Goal: Entertainment & Leisure: Consume media (video, audio)

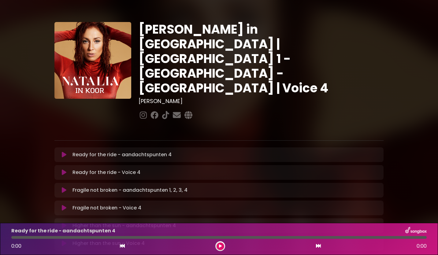
click at [76, 126] on p at bounding box center [218, 129] width 329 height 7
click at [65, 169] on icon at bounding box center [64, 172] width 5 height 6
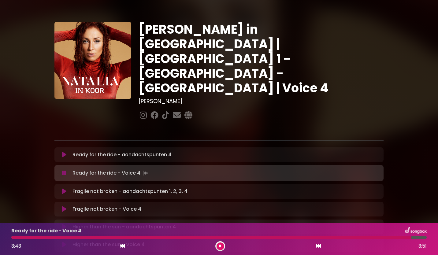
click at [218, 246] on button at bounding box center [221, 247] width 8 height 8
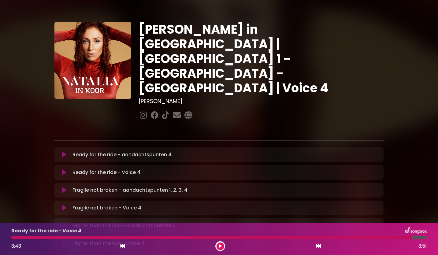
click at [67, 205] on button at bounding box center [64, 208] width 12 height 6
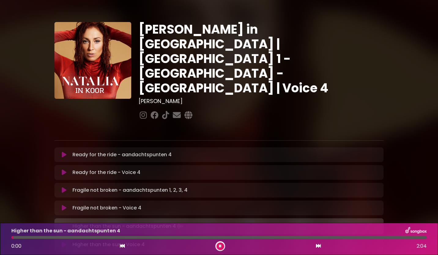
click at [222, 246] on button at bounding box center [221, 247] width 8 height 8
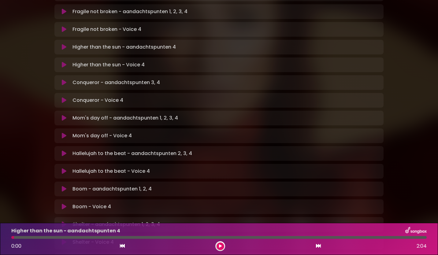
scroll to position [184, 0]
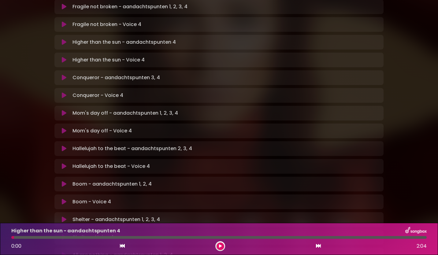
click at [64, 57] on icon at bounding box center [64, 60] width 5 height 6
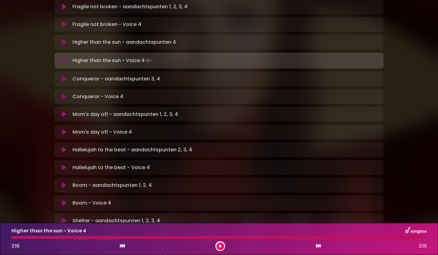
click at [221, 246] on icon at bounding box center [220, 246] width 2 height 4
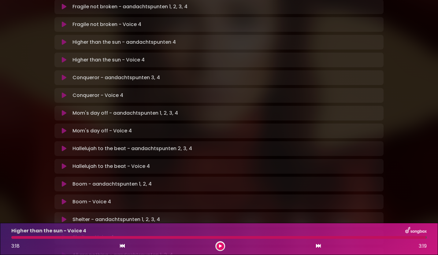
click at [66, 92] on icon at bounding box center [64, 95] width 5 height 6
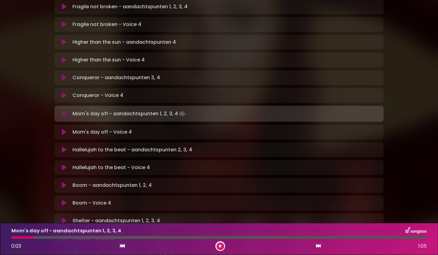
click at [220, 247] on icon at bounding box center [220, 246] width 2 height 4
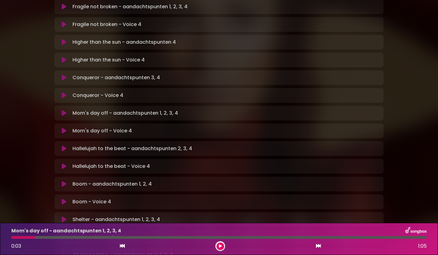
click at [66, 128] on icon at bounding box center [64, 131] width 5 height 6
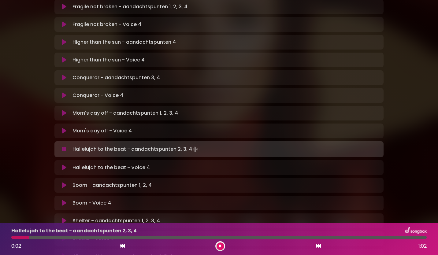
click at [220, 246] on icon at bounding box center [220, 246] width 2 height 4
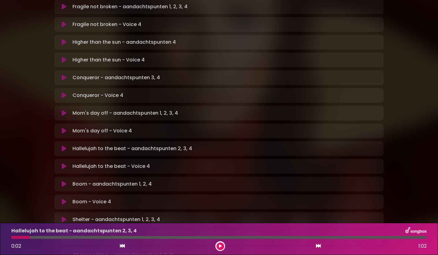
click at [64, 163] on icon at bounding box center [64, 166] width 5 height 6
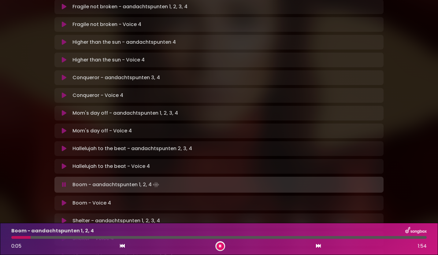
click at [222, 246] on button at bounding box center [221, 247] width 8 height 8
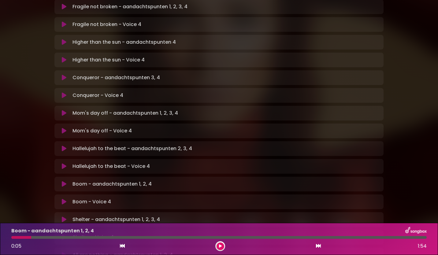
click at [64, 199] on icon at bounding box center [64, 202] width 5 height 6
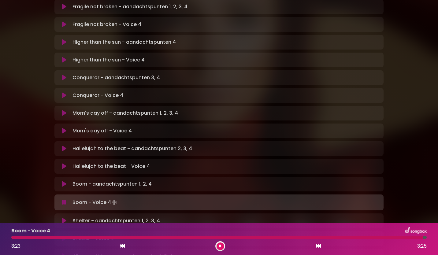
click at [422, 205] on div "[PERSON_NAME] in [GEOGRAPHIC_DATA] | [GEOGRAPHIC_DATA] 1 - [GEOGRAPHIC_DATA] - …" at bounding box center [219, 111] width 438 height 575
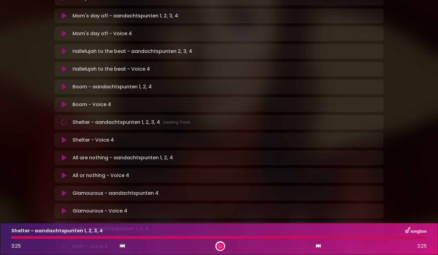
scroll to position [281, 0]
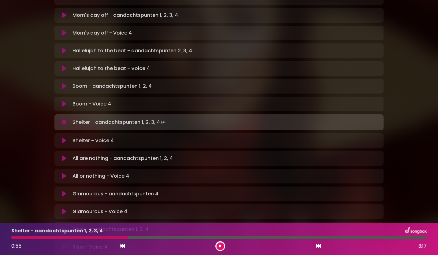
click at [63, 138] on icon at bounding box center [64, 141] width 5 height 6
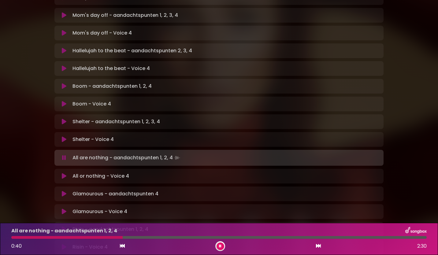
click at [100, 173] on p "All or nothing - Voice 4 Loading Track..." at bounding box center [101, 176] width 57 height 7
click at [63, 173] on icon at bounding box center [64, 176] width 5 height 6
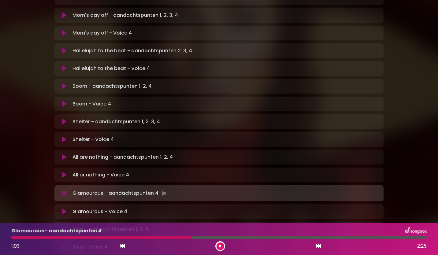
click at [422, 176] on div "[PERSON_NAME] in [GEOGRAPHIC_DATA] | [GEOGRAPHIC_DATA] 1 - [GEOGRAPHIC_DATA] - …" at bounding box center [219, 13] width 438 height 575
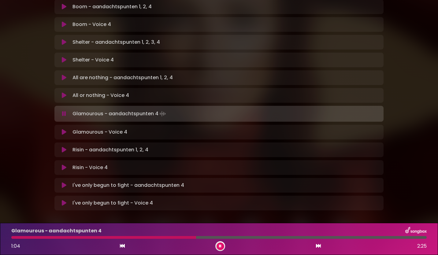
scroll to position [365, 0]
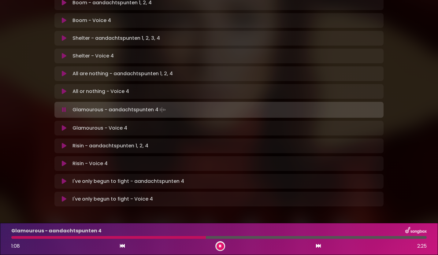
click at [63, 125] on icon at bounding box center [64, 128] width 5 height 6
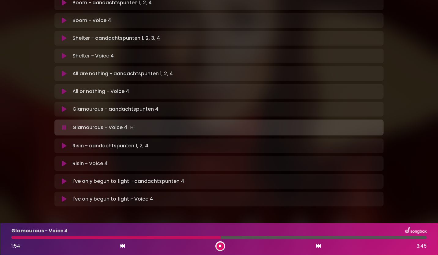
click at [223, 243] on button at bounding box center [221, 247] width 8 height 8
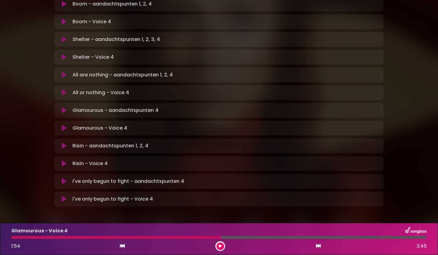
click at [220, 246] on icon at bounding box center [220, 246] width 3 height 4
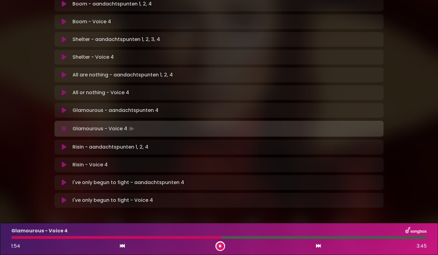
scroll to position [365, 0]
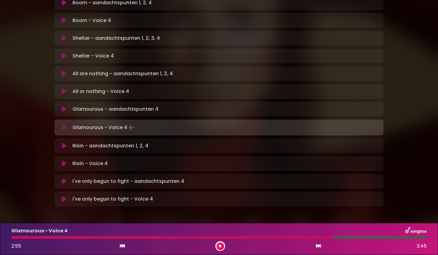
click at [305, 240] on div "Glamourous - Voice 4 2:55 3:45" at bounding box center [219, 239] width 423 height 24
click at [313, 239] on div "Glamourous - Voice 4 2:57 3:45" at bounding box center [219, 239] width 423 height 24
click at [220, 246] on icon at bounding box center [220, 246] width 3 height 4
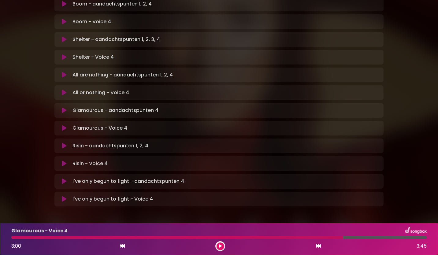
click at [220, 246] on icon at bounding box center [220, 246] width 3 height 4
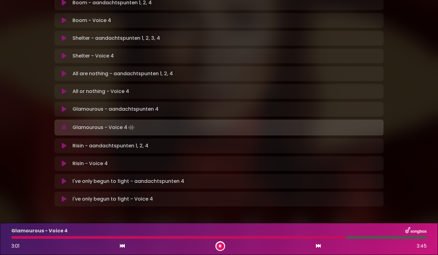
click at [312, 239] on div "Glamourous - Voice 4 3:01 3:45" at bounding box center [219, 239] width 423 height 24
click at [312, 237] on div at bounding box center [180, 237] width 338 height 3
click at [312, 237] on div at bounding box center [218, 237] width 415 height 3
click at [62, 161] on icon at bounding box center [64, 164] width 5 height 6
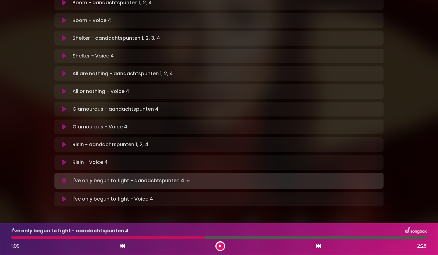
click at [218, 246] on button at bounding box center [221, 247] width 8 height 8
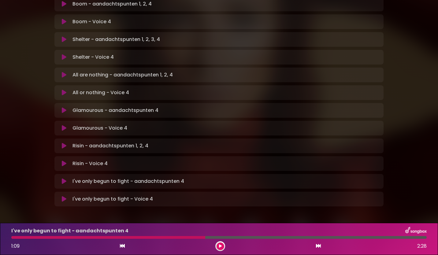
click at [65, 196] on icon at bounding box center [64, 199] width 5 height 6
